Goal: Task Accomplishment & Management: Use online tool/utility

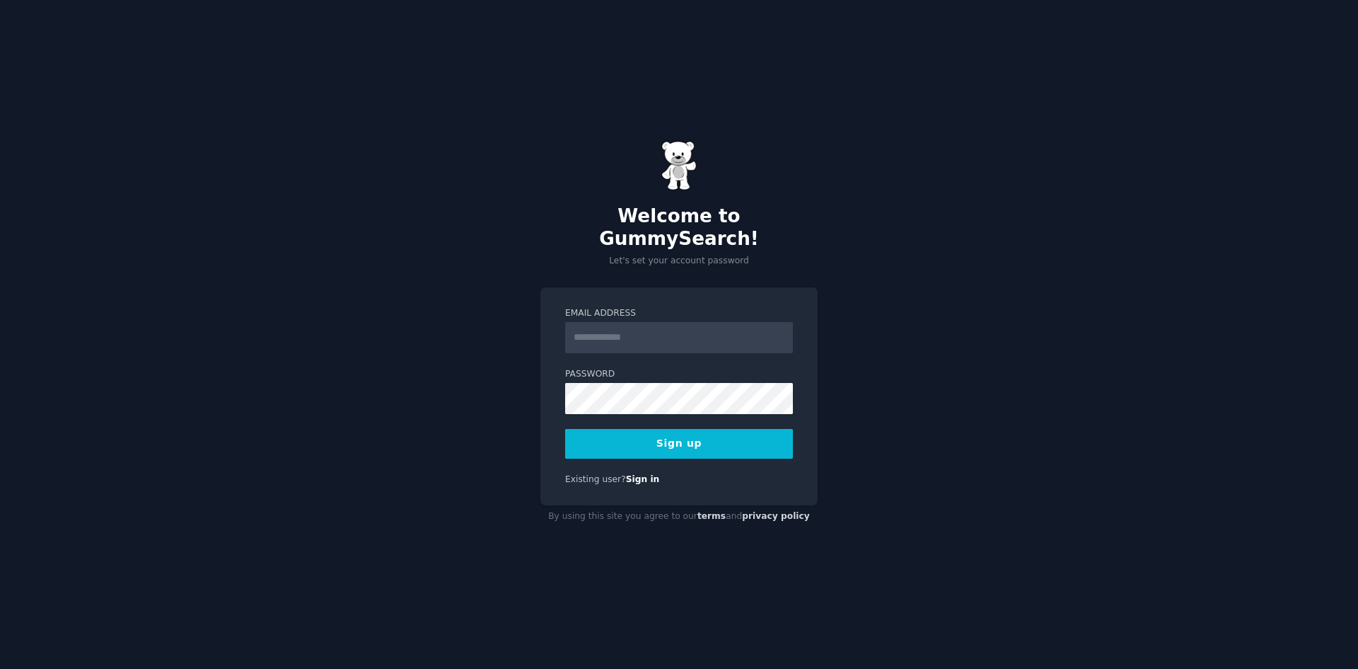
click at [663, 327] on input "Email Address" at bounding box center [679, 337] width 228 height 31
type input "**********"
click at [670, 429] on button "Sign up" at bounding box center [679, 444] width 228 height 30
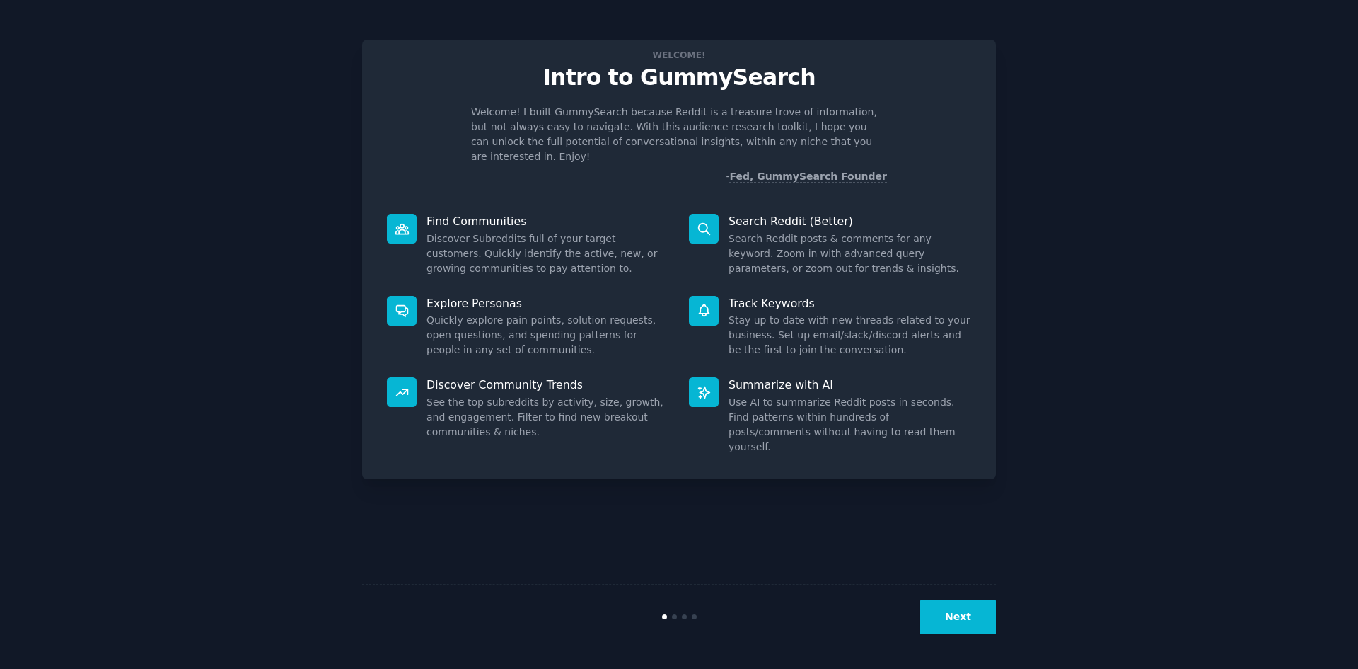
click at [948, 612] on button "Next" at bounding box center [959, 616] width 76 height 35
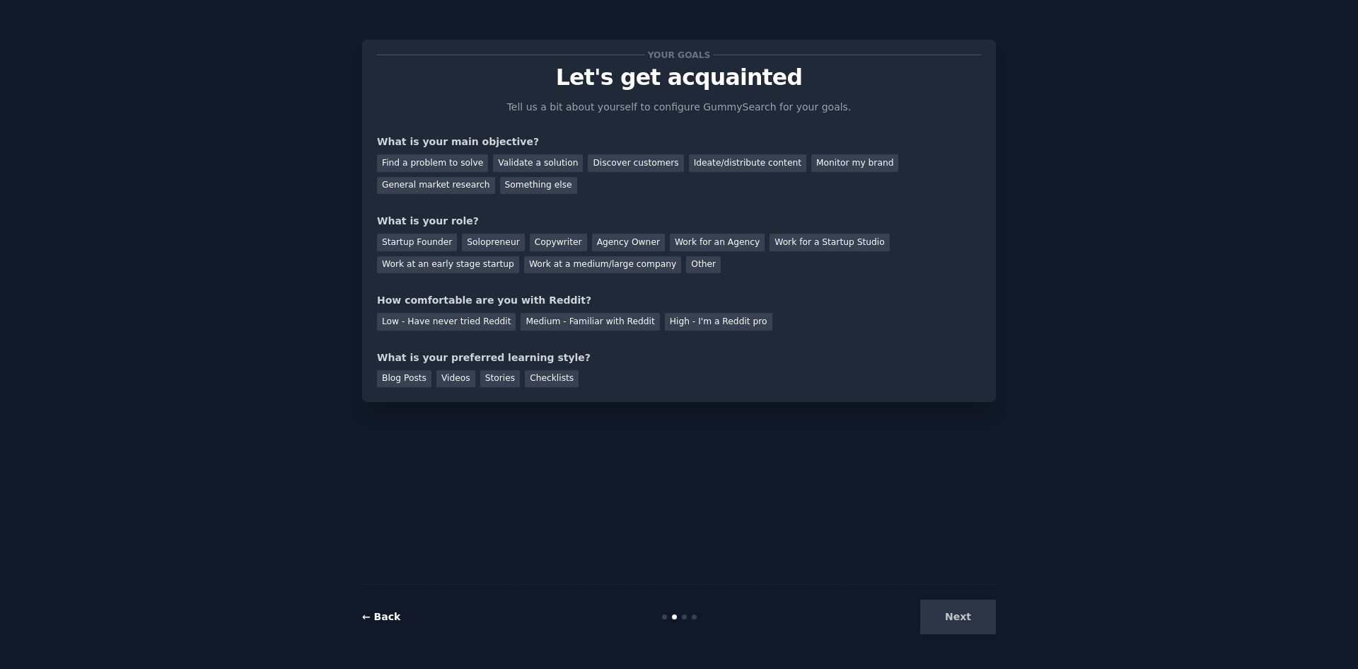
click at [381, 611] on link "← Back" at bounding box center [381, 616] width 38 height 11
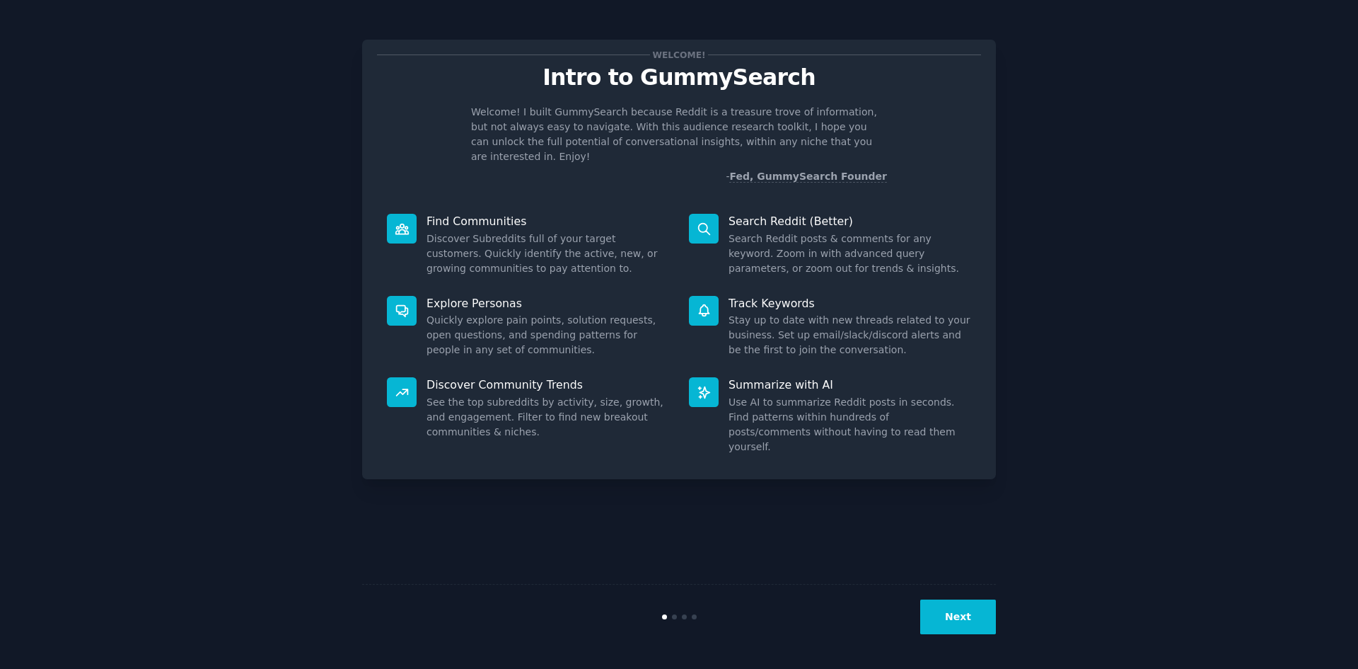
click at [964, 607] on button "Next" at bounding box center [959, 616] width 76 height 35
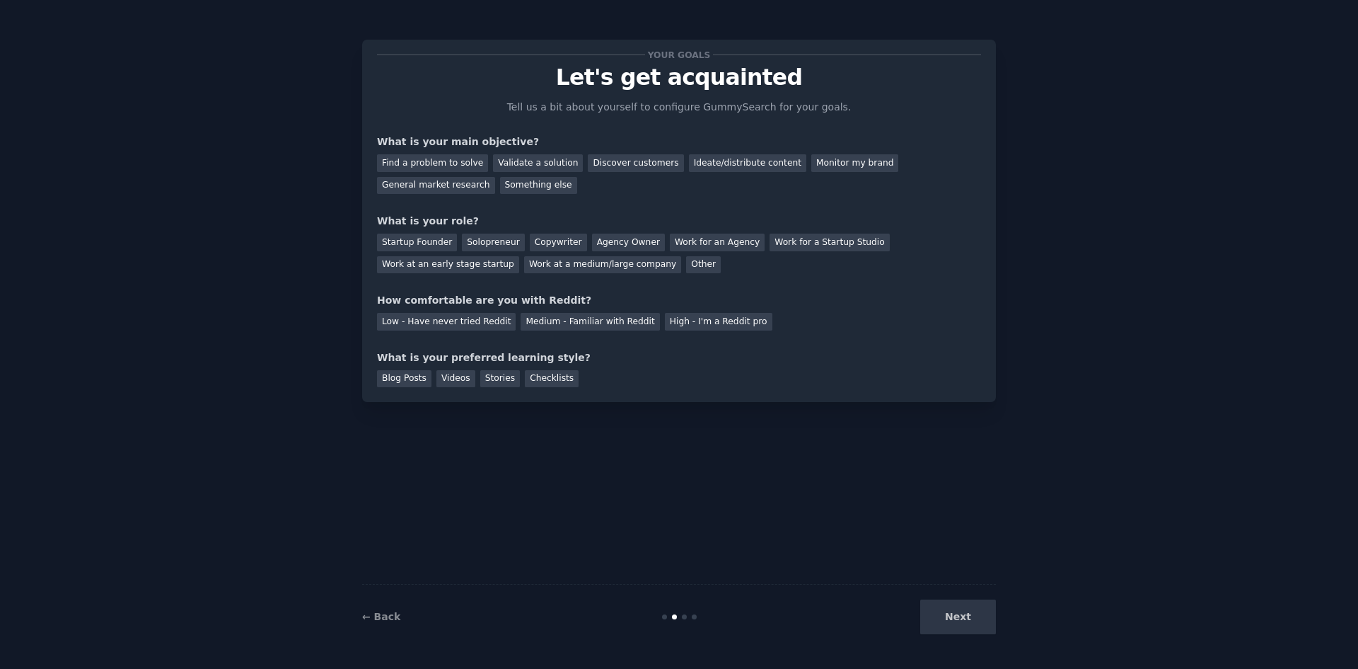
click at [959, 617] on div "Next" at bounding box center [891, 616] width 212 height 35
click at [417, 165] on div "Find a problem to solve" at bounding box center [432, 163] width 111 height 18
click at [517, 165] on div "Validate a solution" at bounding box center [538, 163] width 90 height 18
click at [397, 158] on div "Find a problem to solve" at bounding box center [432, 163] width 111 height 18
click at [469, 240] on div "Solopreneur" at bounding box center [493, 242] width 62 height 18
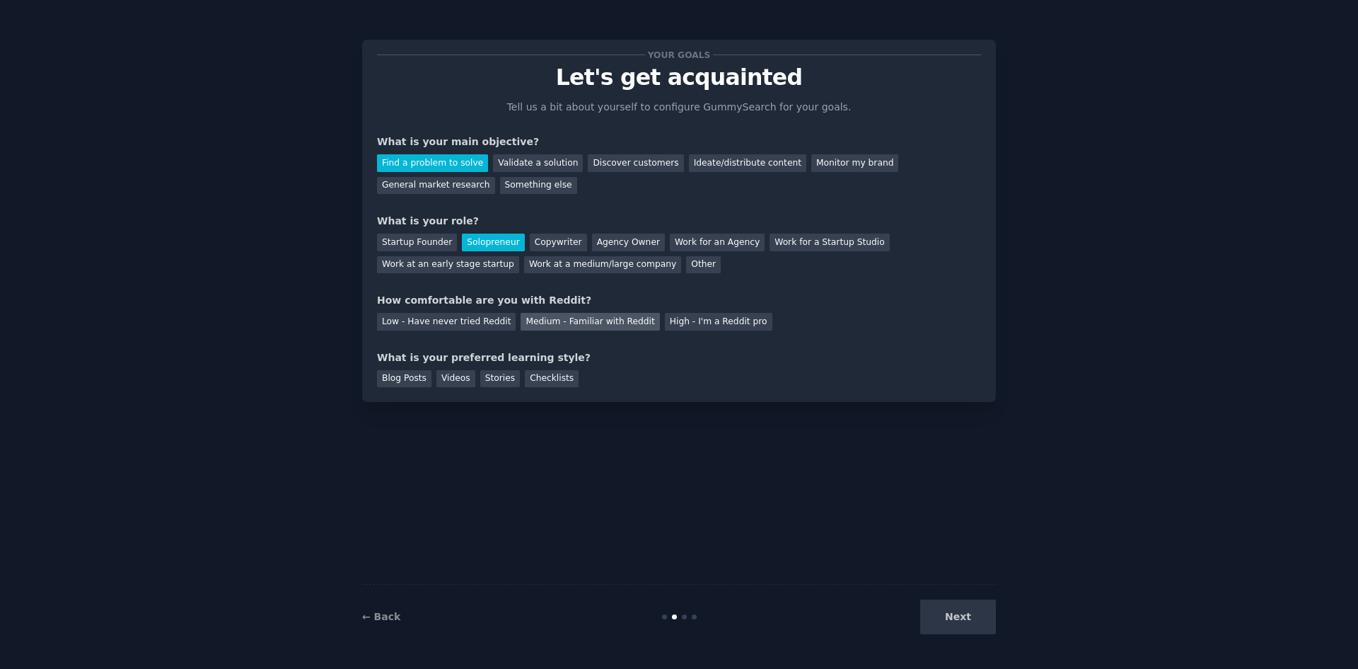
click at [559, 321] on div "Medium - Familiar with Reddit" at bounding box center [590, 322] width 139 height 18
click at [968, 620] on div "Next" at bounding box center [891, 616] width 212 height 35
click at [393, 376] on div "Blog Posts" at bounding box center [404, 379] width 54 height 18
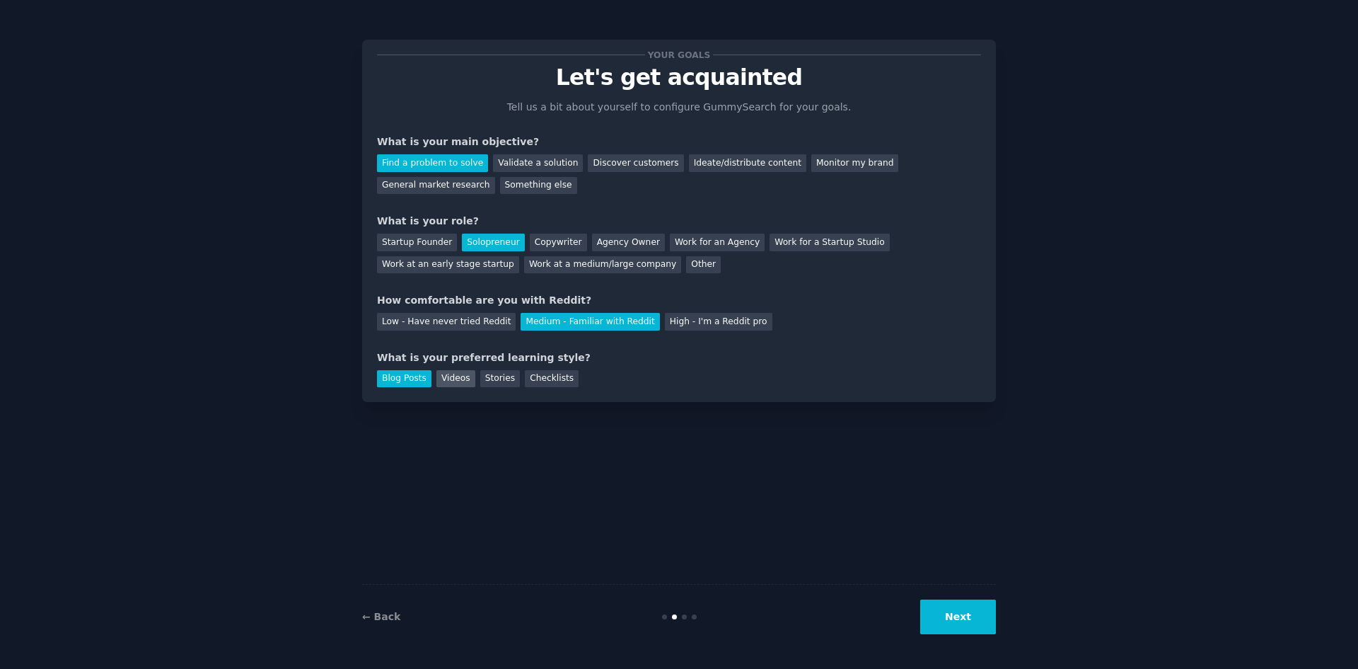
click at [450, 379] on div "Videos" at bounding box center [456, 379] width 39 height 18
click at [957, 617] on button "Next" at bounding box center [959, 616] width 76 height 35
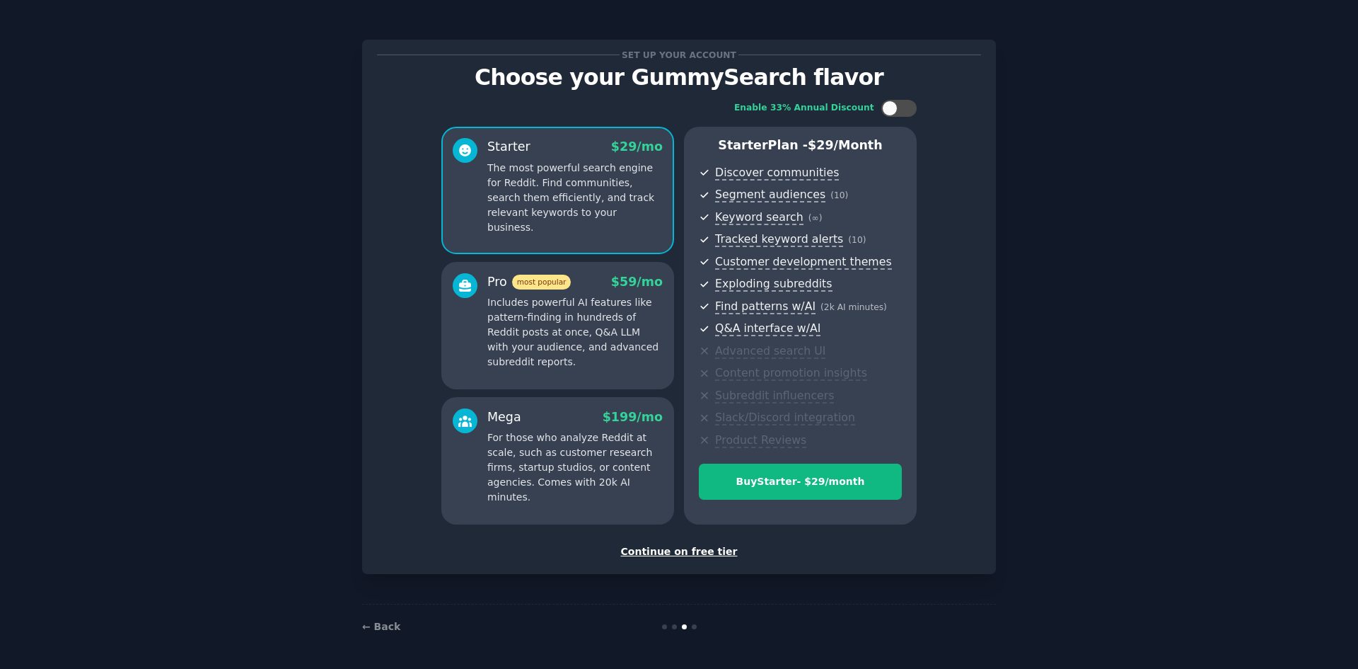
click at [662, 550] on div "Continue on free tier" at bounding box center [679, 551] width 604 height 15
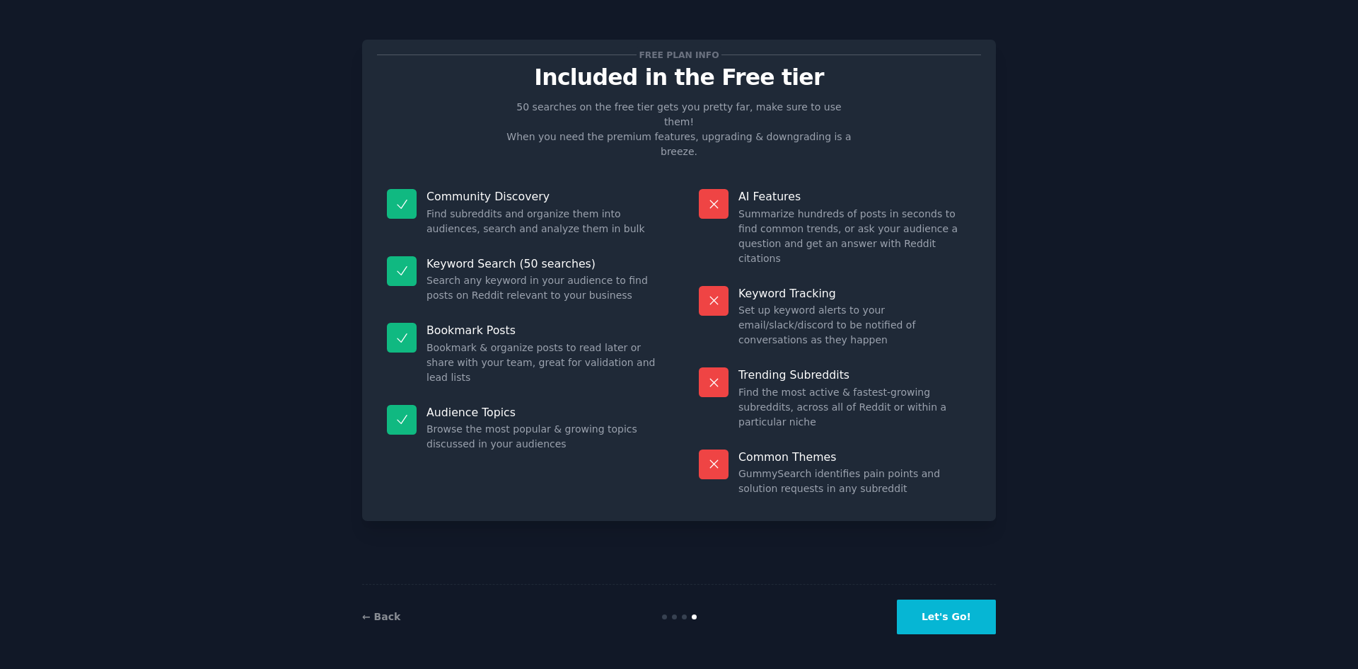
click at [937, 613] on button "Let's Go!" at bounding box center [946, 616] width 99 height 35
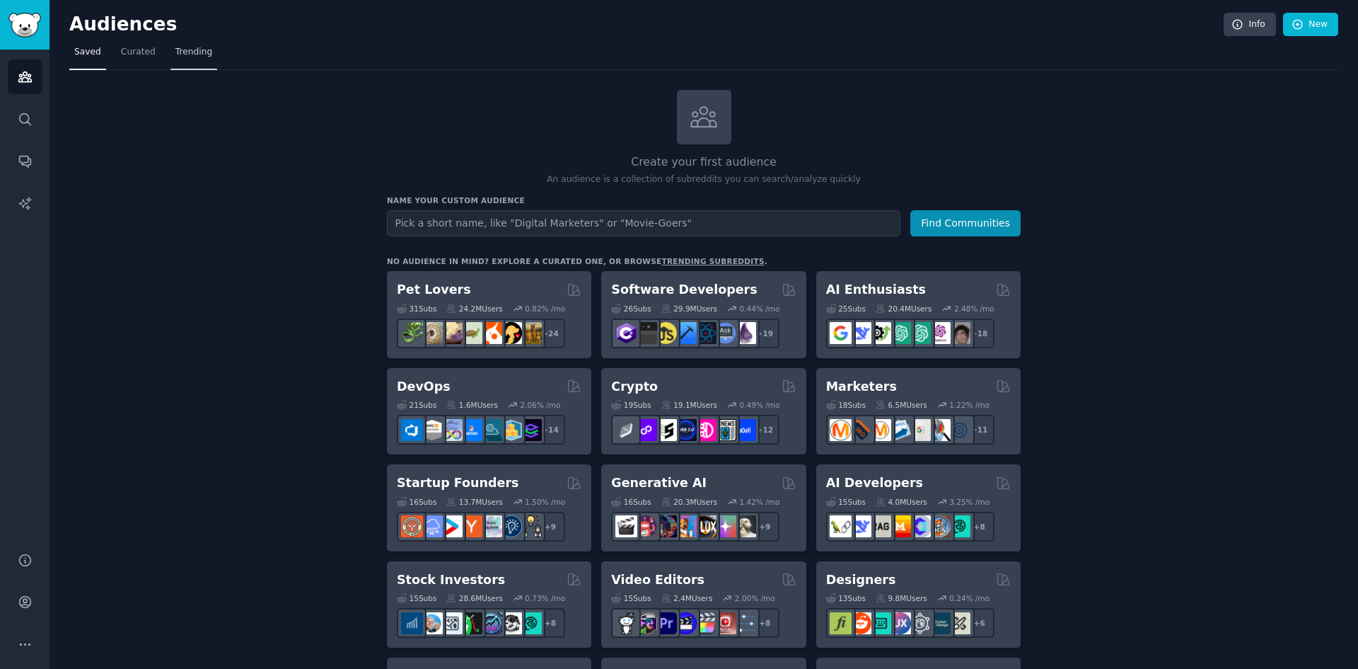
click at [183, 57] on span "Trending" at bounding box center [193, 52] width 37 height 13
